Goal: Answer question/provide support: Share knowledge or assist other users

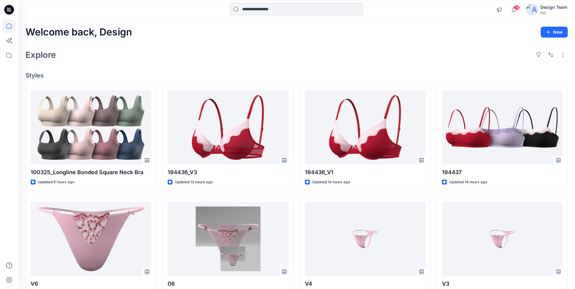
drag, startPoint x: 0, startPoint y: 0, endPoint x: 276, endPoint y: 10, distance: 276.1
click at [276, 10] on input at bounding box center [296, 9] width 133 height 12
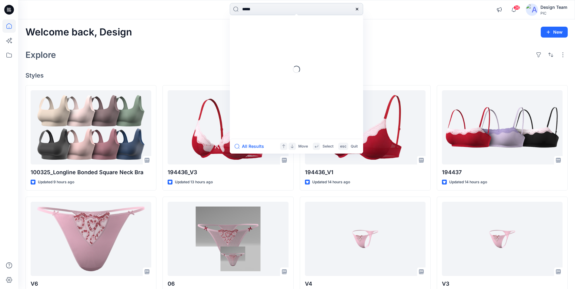
type input "******"
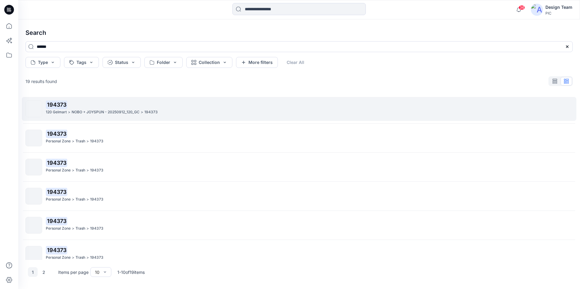
click at [78, 109] on p "194373" at bounding box center [309, 105] width 526 height 8
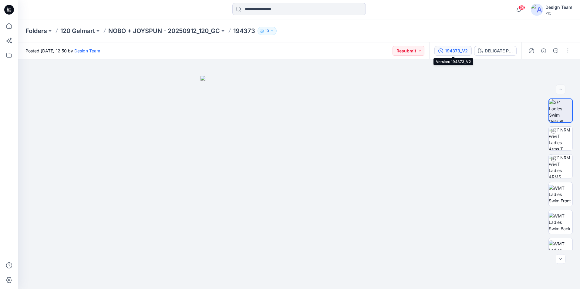
click at [443, 51] on icon "button" at bounding box center [440, 51] width 5 height 5
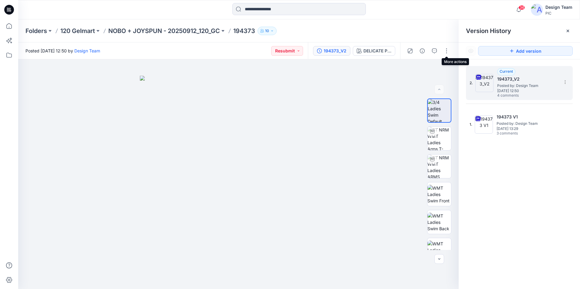
click at [529, 93] on span "4 comments" at bounding box center [518, 95] width 42 height 5
click at [435, 49] on icon "button" at bounding box center [434, 51] width 5 height 5
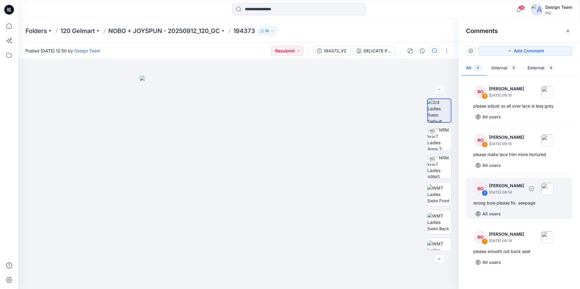
click at [519, 202] on div "wrong bow please fix. seepage" at bounding box center [519, 203] width 92 height 7
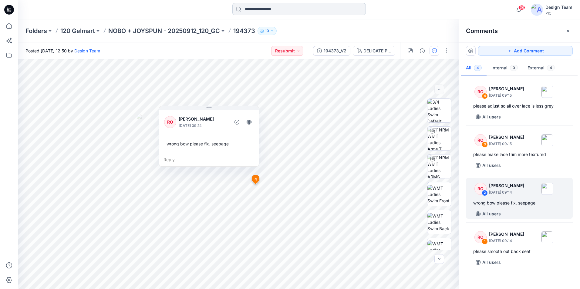
click at [260, 4] on input at bounding box center [298, 9] width 133 height 12
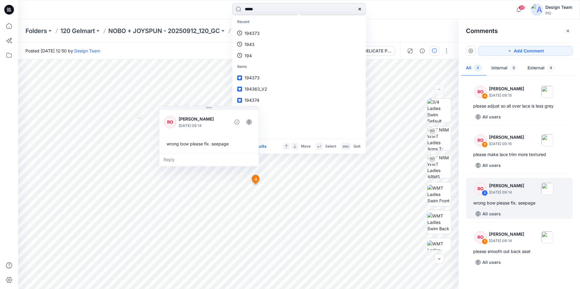
type input "******"
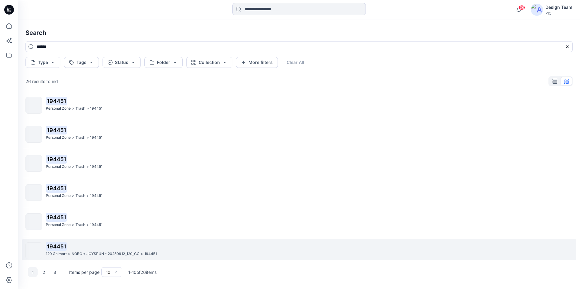
scroll to position [121, 0]
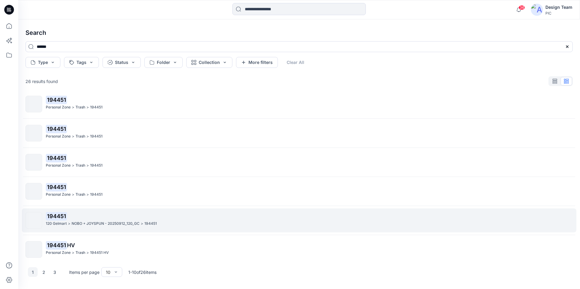
click at [116, 224] on p "NOBO + JOYSPUN - 20250912_120_GC" at bounding box center [106, 224] width 68 height 6
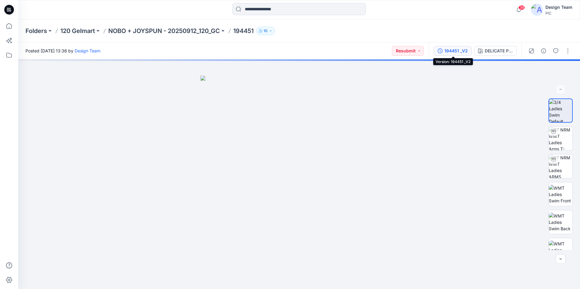
click at [441, 49] on icon "button" at bounding box center [440, 51] width 5 height 5
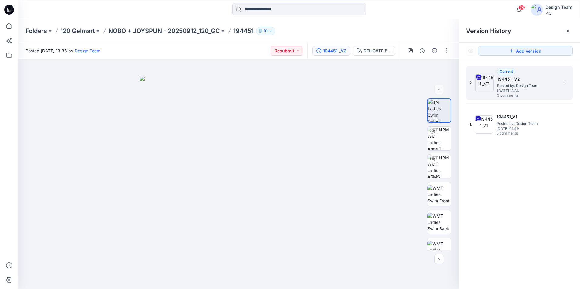
click at [523, 89] on span "Thursday, October 02, 2025 13:36" at bounding box center [527, 91] width 61 height 4
click at [437, 50] on button "button" at bounding box center [434, 51] width 10 height 10
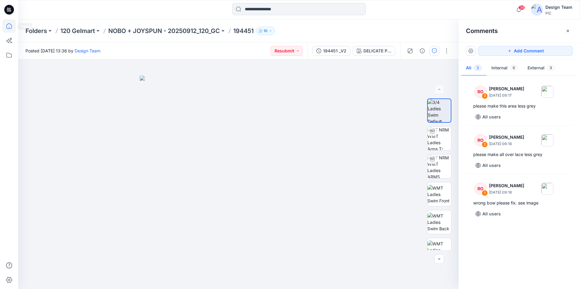
click at [10, 26] on icon at bounding box center [8, 25] width 13 height 13
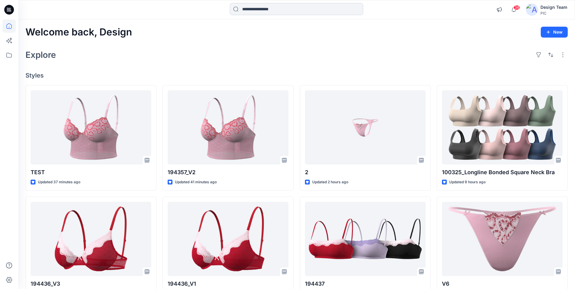
click at [252, 7] on input at bounding box center [296, 9] width 133 height 12
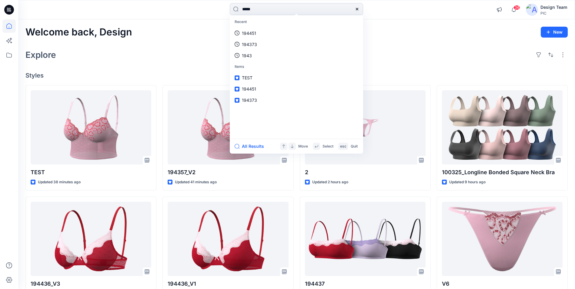
type input "******"
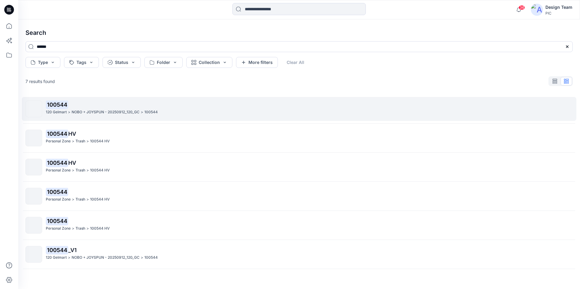
click at [93, 104] on p "100544" at bounding box center [309, 105] width 526 height 8
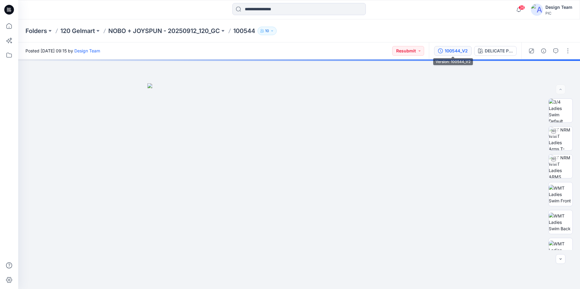
click at [455, 54] on div "100544_V2" at bounding box center [456, 51] width 23 height 7
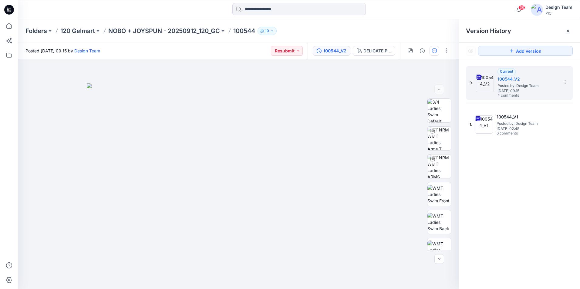
click at [438, 49] on button "button" at bounding box center [434, 51] width 10 height 10
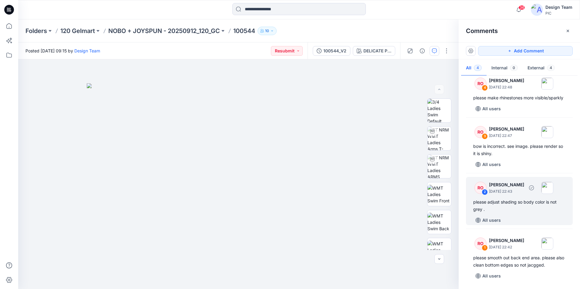
scroll to position [15, 0]
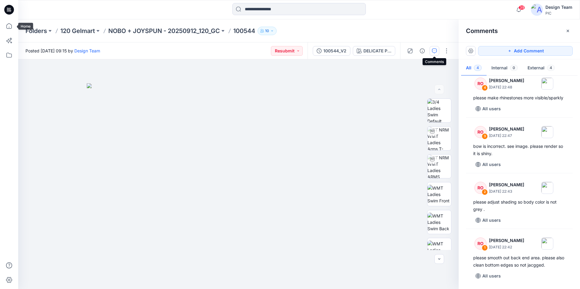
click at [16, 27] on div at bounding box center [9, 144] width 18 height 289
click at [12, 28] on icon at bounding box center [8, 25] width 13 height 13
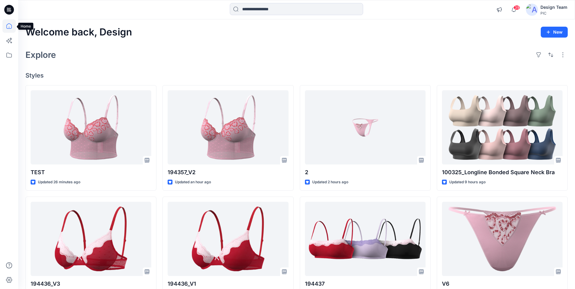
click at [11, 28] on icon at bounding box center [8, 25] width 13 height 13
click at [292, 7] on input at bounding box center [296, 9] width 133 height 12
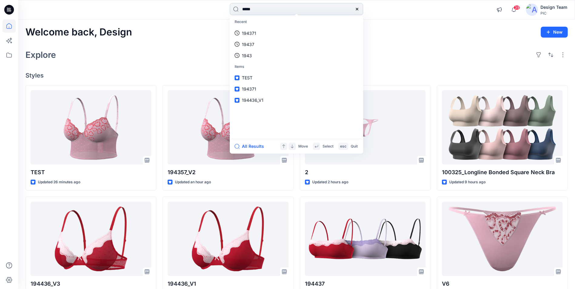
type input "******"
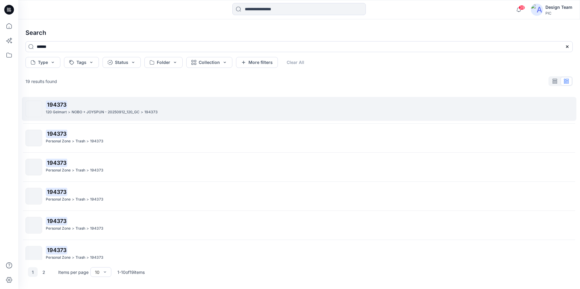
click at [129, 112] on p "NOBO + JOYSPUN - 20250912_120_GC" at bounding box center [106, 112] width 68 height 6
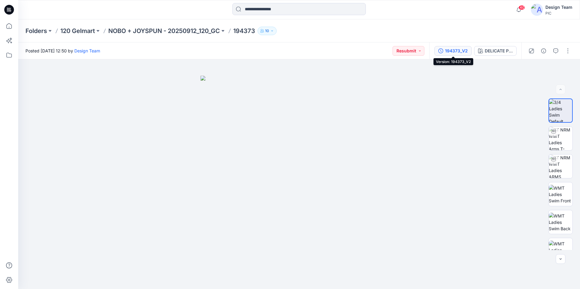
click at [462, 54] on button "194373_V2" at bounding box center [452, 51] width 37 height 10
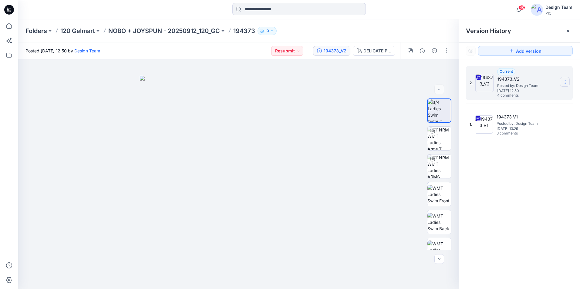
click at [565, 82] on icon at bounding box center [564, 82] width 5 height 5
click at [525, 92] on span "Download Source BW File" at bounding box center [534, 93] width 51 height 7
click at [431, 49] on button "button" at bounding box center [434, 51] width 10 height 10
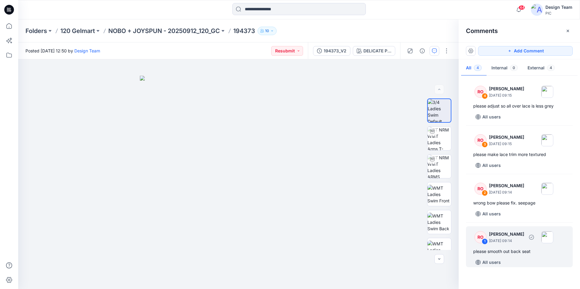
click at [519, 249] on div "please smooth out back seat" at bounding box center [519, 251] width 92 height 7
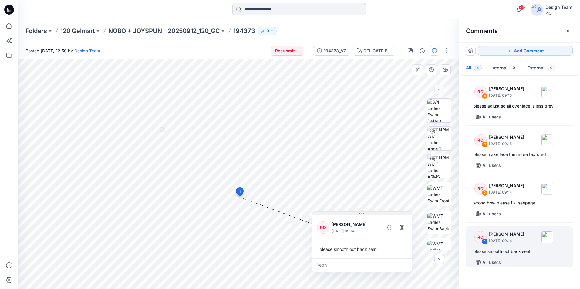
drag, startPoint x: 262, startPoint y: 202, endPoint x: 354, endPoint y: 215, distance: 93.4
click at [354, 215] on button at bounding box center [361, 214] width 99 height 4
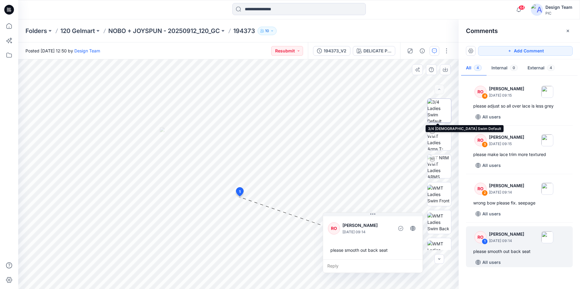
click at [442, 114] on img at bounding box center [439, 111] width 24 height 24
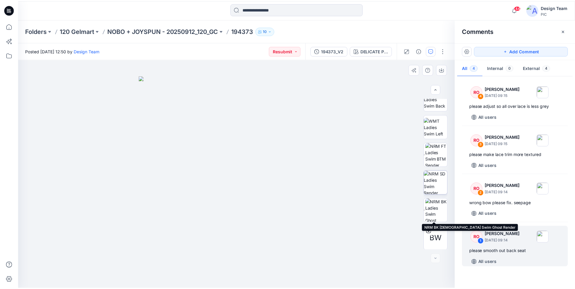
scroll to position [124, 0]
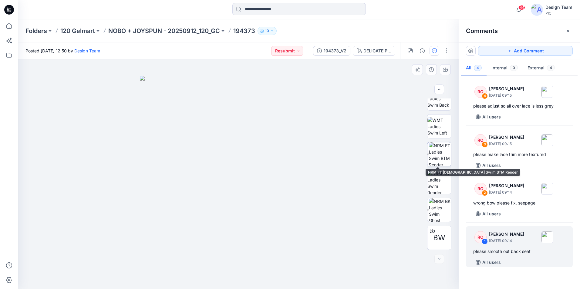
click at [444, 160] on img at bounding box center [440, 155] width 22 height 24
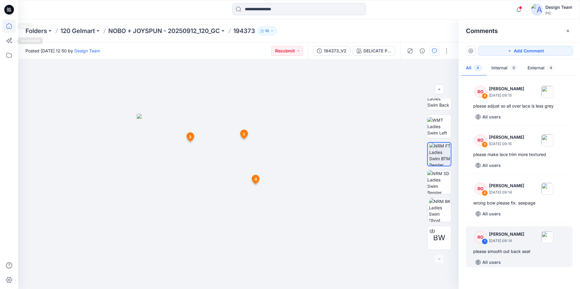
click at [8, 31] on icon at bounding box center [8, 25] width 13 height 13
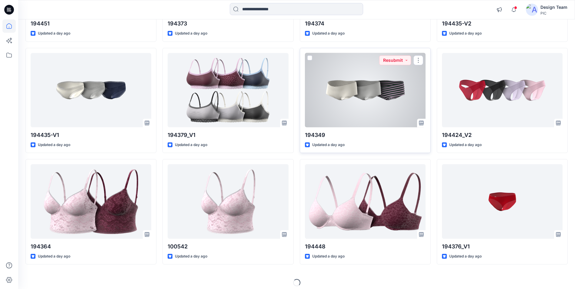
scroll to position [488, 0]
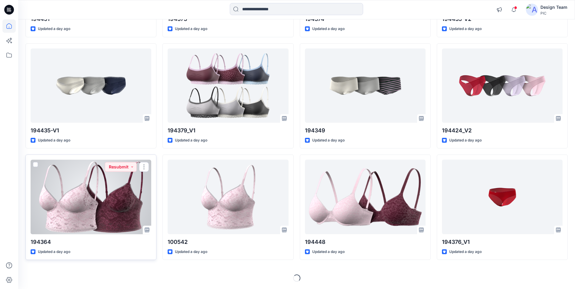
click at [98, 195] on div at bounding box center [91, 197] width 121 height 74
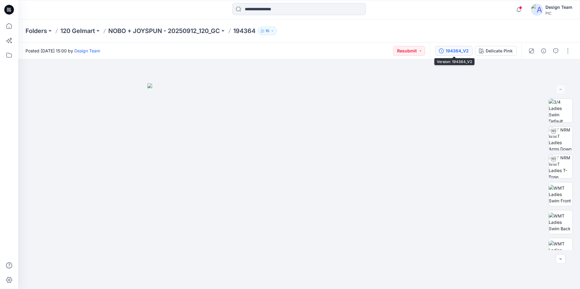
click at [455, 49] on div "194364_V2" at bounding box center [456, 51] width 23 height 7
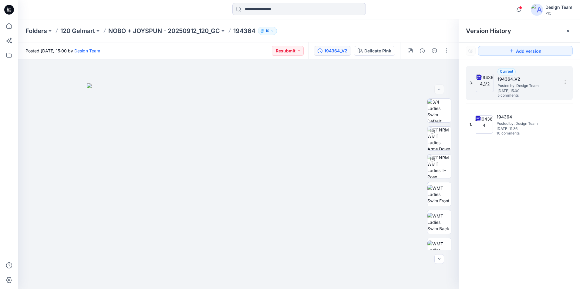
click at [518, 79] on h5 "194364_V2" at bounding box center [527, 79] width 61 height 7
click at [434, 51] on icon "button" at bounding box center [434, 51] width 5 height 5
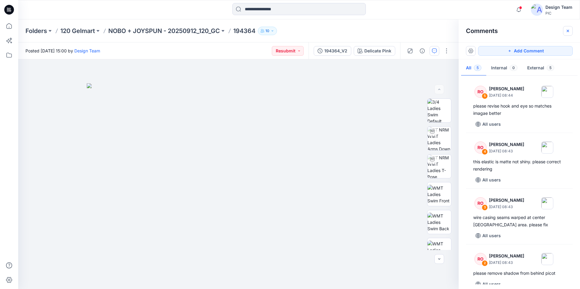
click at [567, 32] on icon "button" at bounding box center [567, 31] width 5 height 5
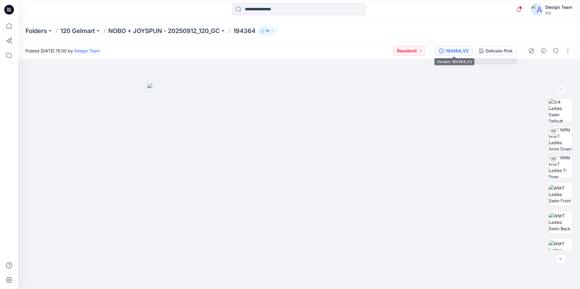
click at [465, 53] on div "194364_V2" at bounding box center [456, 51] width 23 height 7
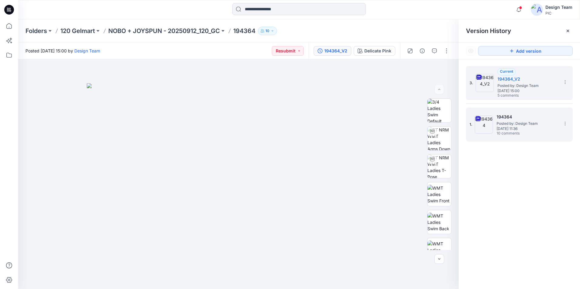
click at [536, 134] on span "10 comments" at bounding box center [517, 133] width 42 height 5
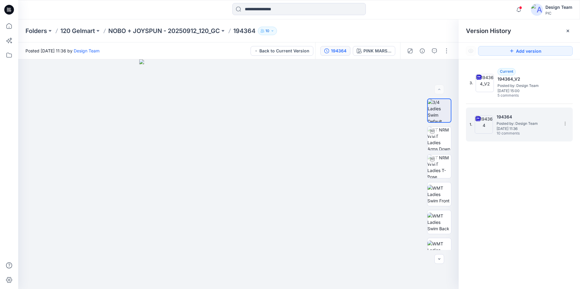
click at [523, 127] on span "Monday, September 29, 2025 11:36" at bounding box center [526, 129] width 61 height 4
click at [538, 124] on span "Posted by: Design Team" at bounding box center [526, 124] width 61 height 6
click at [436, 53] on icon "button" at bounding box center [434, 51] width 5 height 5
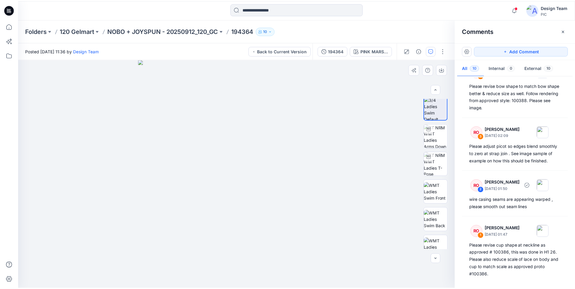
scroll to position [341, 0]
click at [12, 25] on icon at bounding box center [8, 25] width 13 height 13
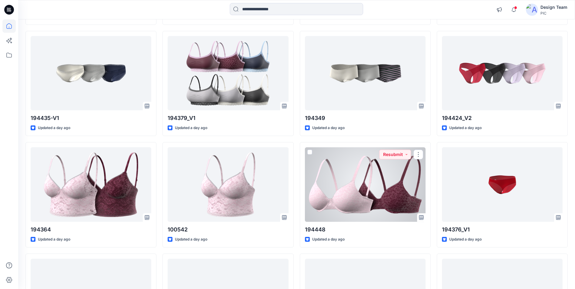
scroll to position [515, 0]
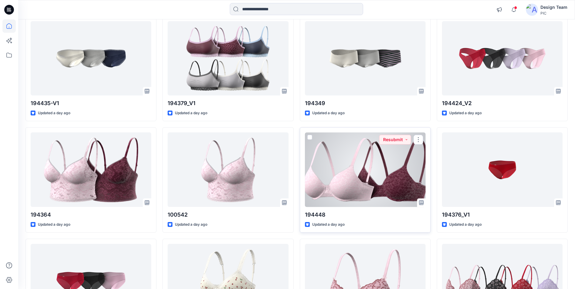
click at [364, 178] on div at bounding box center [365, 170] width 121 height 74
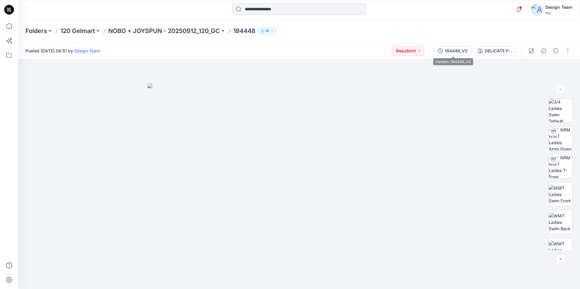
click at [457, 49] on div "194448_V2" at bounding box center [456, 51] width 23 height 7
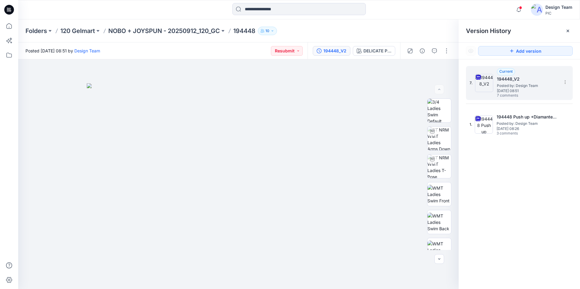
click at [498, 83] on span "Posted by: Design Team" at bounding box center [527, 86] width 61 height 6
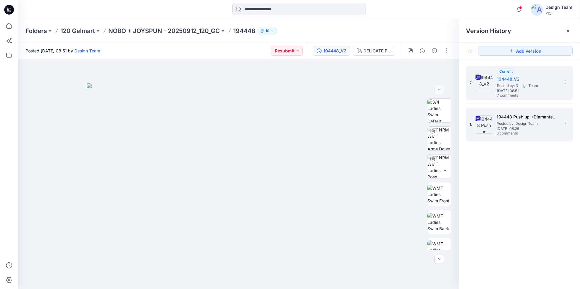
click at [532, 127] on span "Thursday, September 25, 2025 08:26" at bounding box center [526, 129] width 61 height 4
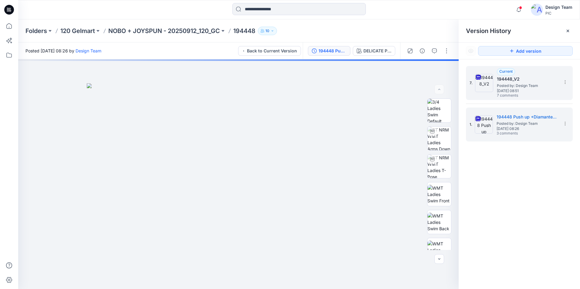
click at [514, 85] on span "Posted by: Design Team" at bounding box center [527, 86] width 61 height 6
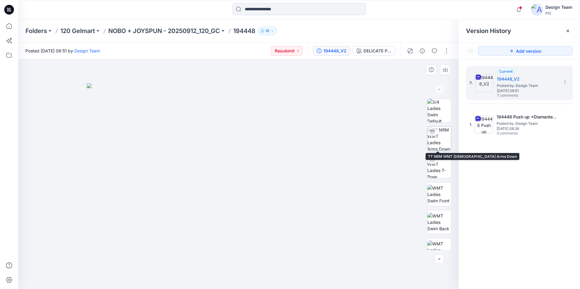
click at [442, 142] on img at bounding box center [439, 139] width 24 height 24
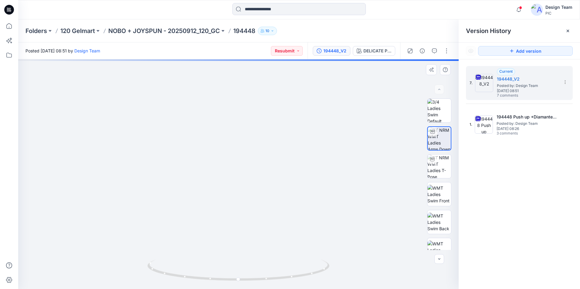
click at [108, 106] on img at bounding box center [238, 84] width 591 height 411
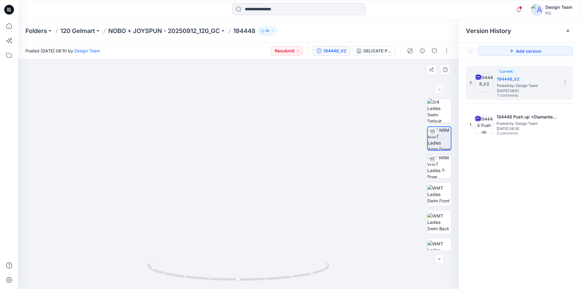
click at [237, 72] on img at bounding box center [238, 135] width 385 height 307
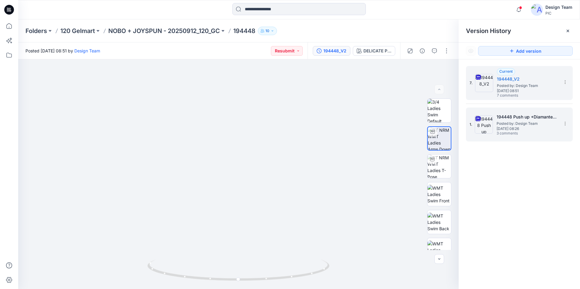
click at [528, 121] on span "Posted by: Design Team" at bounding box center [526, 124] width 61 height 6
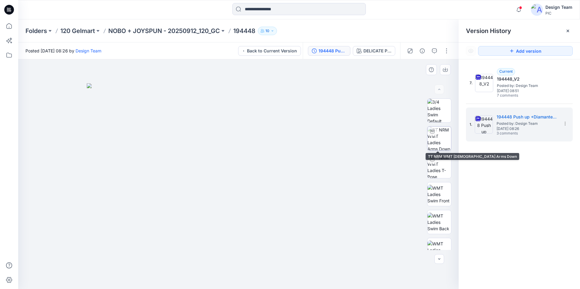
click at [431, 140] on img at bounding box center [439, 139] width 24 height 24
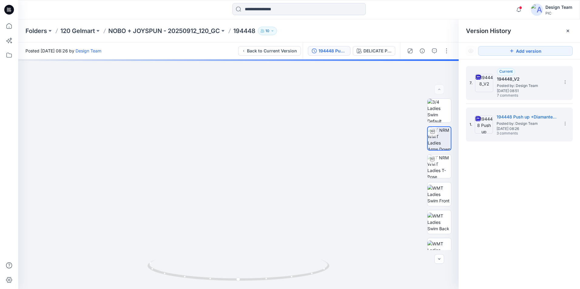
click at [523, 89] on span "Friday, October 03, 2025 08:51" at bounding box center [527, 91] width 61 height 4
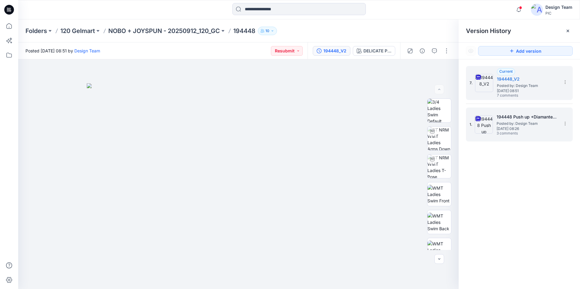
click at [513, 121] on span "Posted by: Design Team" at bounding box center [526, 124] width 61 height 6
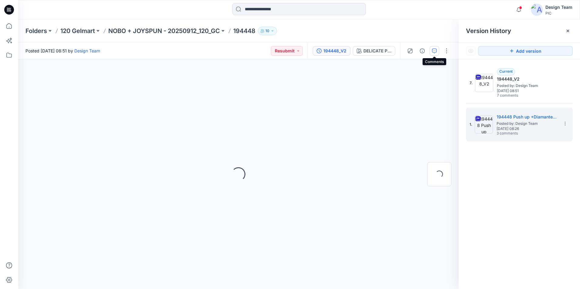
click at [433, 51] on icon "button" at bounding box center [434, 51] width 5 height 5
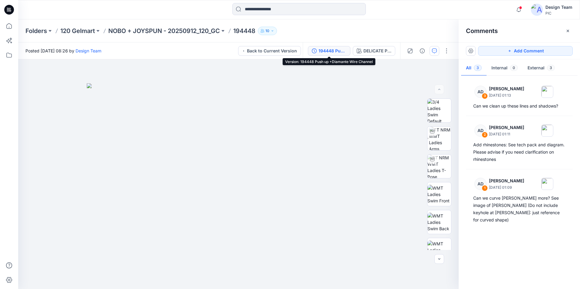
click at [334, 51] on div "194448 Push up +Diamante Wire Channel" at bounding box center [332, 51] width 28 height 7
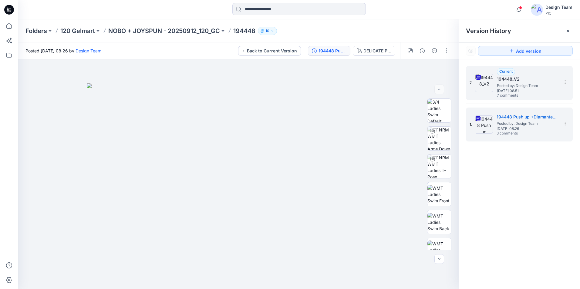
click at [518, 90] on span "Friday, October 03, 2025 08:51" at bounding box center [527, 91] width 61 height 4
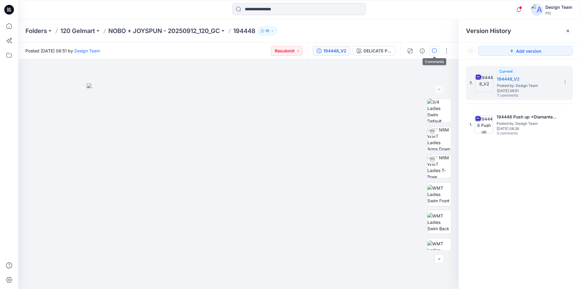
click at [432, 51] on icon "button" at bounding box center [434, 51] width 5 height 5
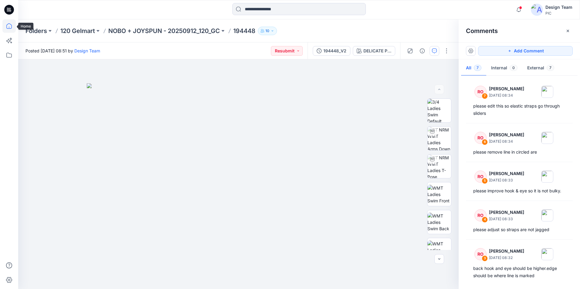
click at [12, 28] on icon at bounding box center [8, 25] width 13 height 13
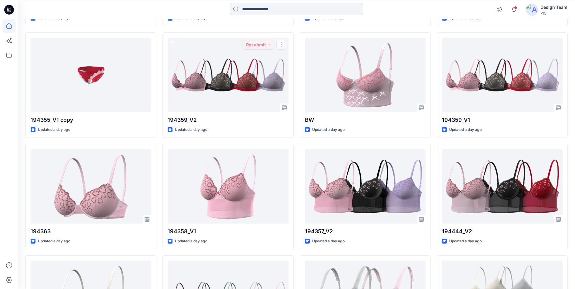
scroll to position [732, 0]
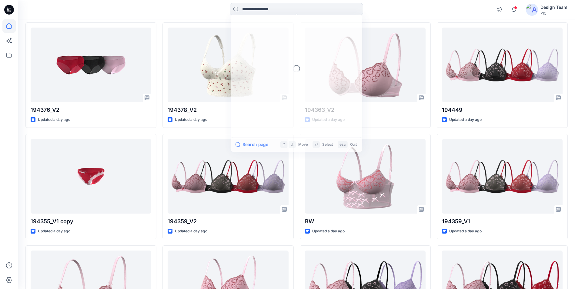
drag, startPoint x: 262, startPoint y: 4, endPoint x: 264, endPoint y: 7, distance: 4.4
click at [263, 4] on input at bounding box center [296, 9] width 133 height 12
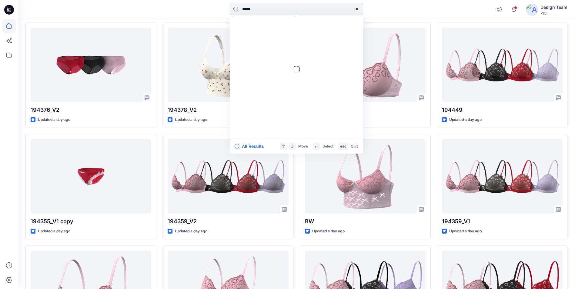
type input "******"
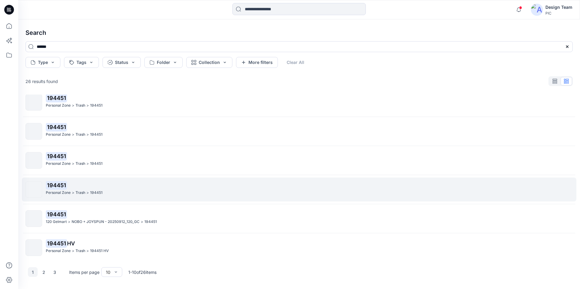
scroll to position [126, 0]
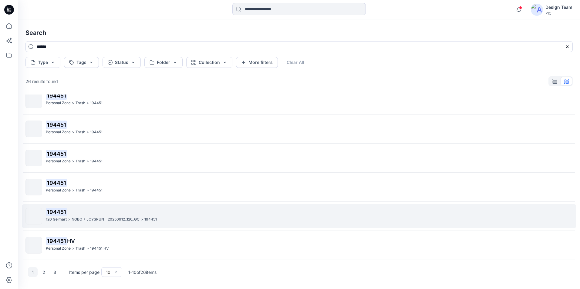
click at [82, 216] on p "194451" at bounding box center [309, 212] width 526 height 8
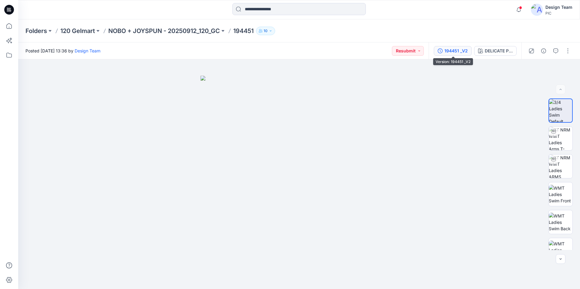
click at [459, 53] on div "194451 _V2" at bounding box center [455, 51] width 23 height 7
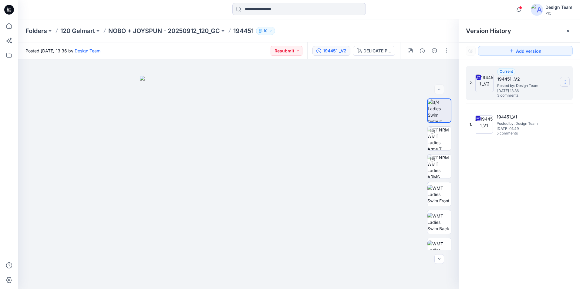
click at [563, 82] on icon at bounding box center [564, 82] width 5 height 5
click at [531, 95] on span "Download Source BW File" at bounding box center [534, 93] width 51 height 7
click at [436, 52] on icon "button" at bounding box center [434, 51] width 5 height 5
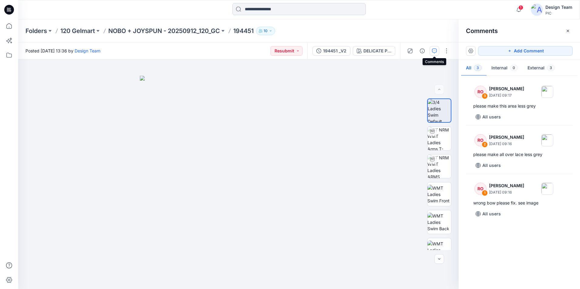
click at [260, 9] on input at bounding box center [298, 9] width 133 height 12
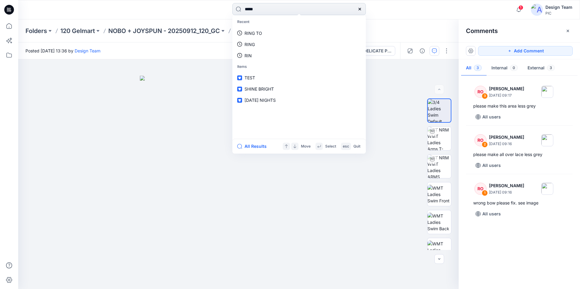
type input "******"
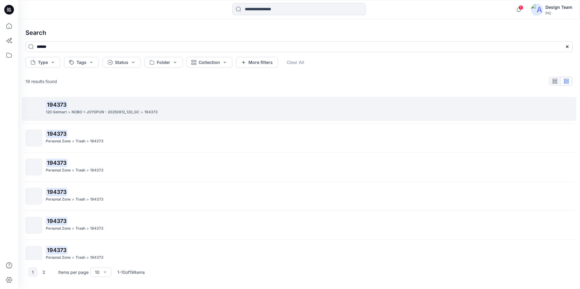
click at [115, 104] on p "194373" at bounding box center [309, 105] width 526 height 8
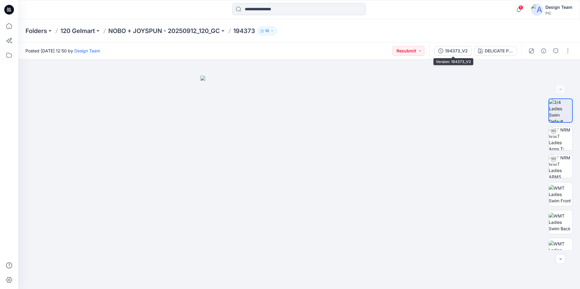
click at [451, 51] on div "194373_V2" at bounding box center [456, 51] width 23 height 7
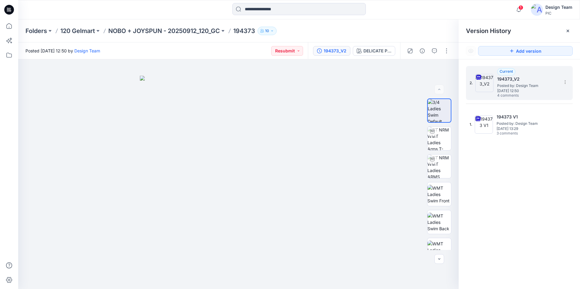
click at [518, 77] on h5 "194373_V2" at bounding box center [527, 79] width 61 height 7
click at [436, 50] on icon "button" at bounding box center [434, 51] width 5 height 5
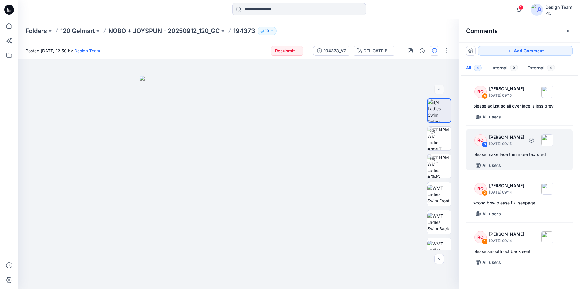
click at [482, 152] on div "please make lace trim more textured" at bounding box center [519, 154] width 92 height 7
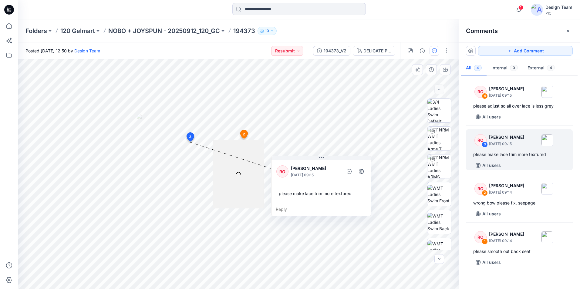
drag, startPoint x: 235, startPoint y: 149, endPoint x: 318, endPoint y: 160, distance: 83.8
click at [318, 160] on div "RO Raquel Ortiz October 10, 2025 09:15 please make lace trim more textured" at bounding box center [320, 181] width 99 height 44
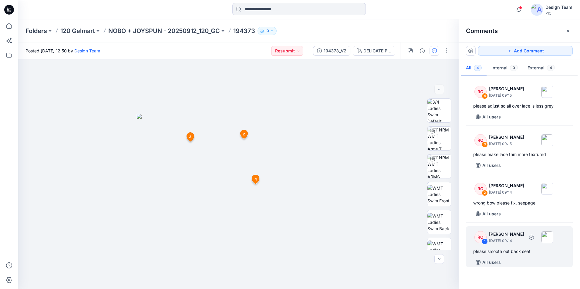
click at [517, 253] on div "please smooth out back seat" at bounding box center [519, 251] width 92 height 7
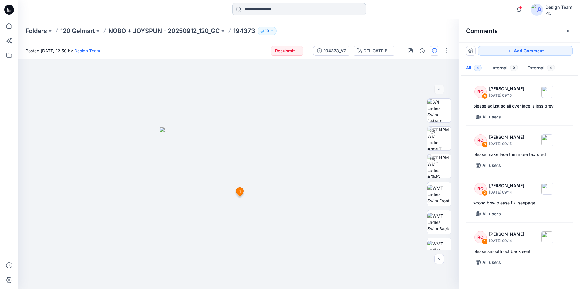
click at [271, 11] on input at bounding box center [298, 9] width 133 height 12
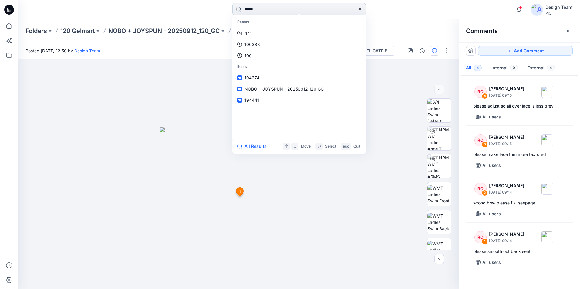
type input "******"
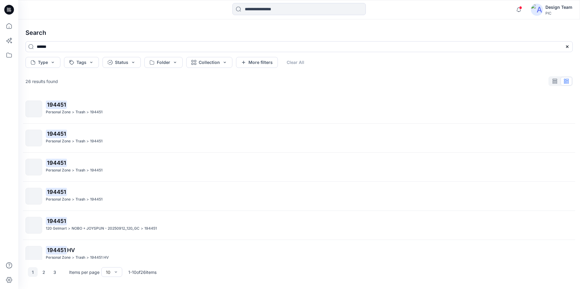
scroll to position [126, 0]
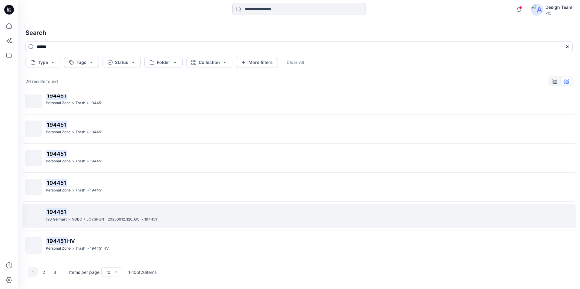
click at [109, 217] on p "NOBO + JOYSPUN - 20250912_120_GC" at bounding box center [106, 219] width 68 height 6
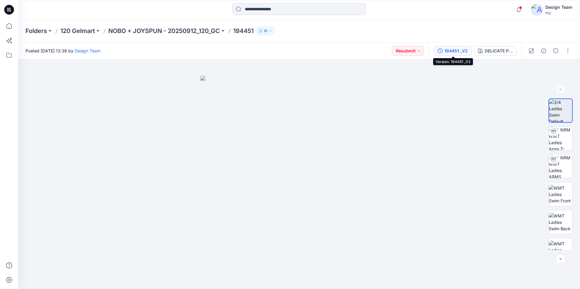
click at [448, 52] on div "194451 _V2" at bounding box center [455, 51] width 23 height 7
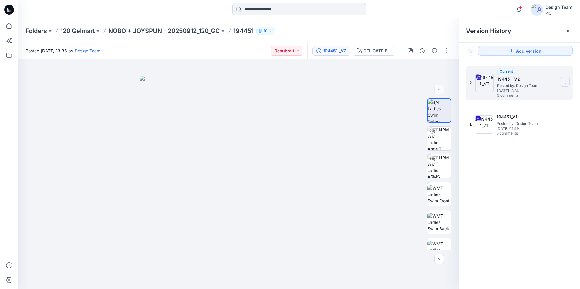
click at [563, 82] on icon at bounding box center [564, 82] width 5 height 5
click at [525, 94] on span "Download Source BW File" at bounding box center [534, 93] width 51 height 7
click at [507, 173] on div "2. Current 194451 _V2 Posted by: Design Team Thursday, October 02, 2025 13:36 3…" at bounding box center [518, 178] width 121 height 239
click at [429, 52] on div at bounding box center [428, 50] width 56 height 17
click at [432, 49] on icon "button" at bounding box center [434, 51] width 5 height 5
